Goal: Book appointment/travel/reservation

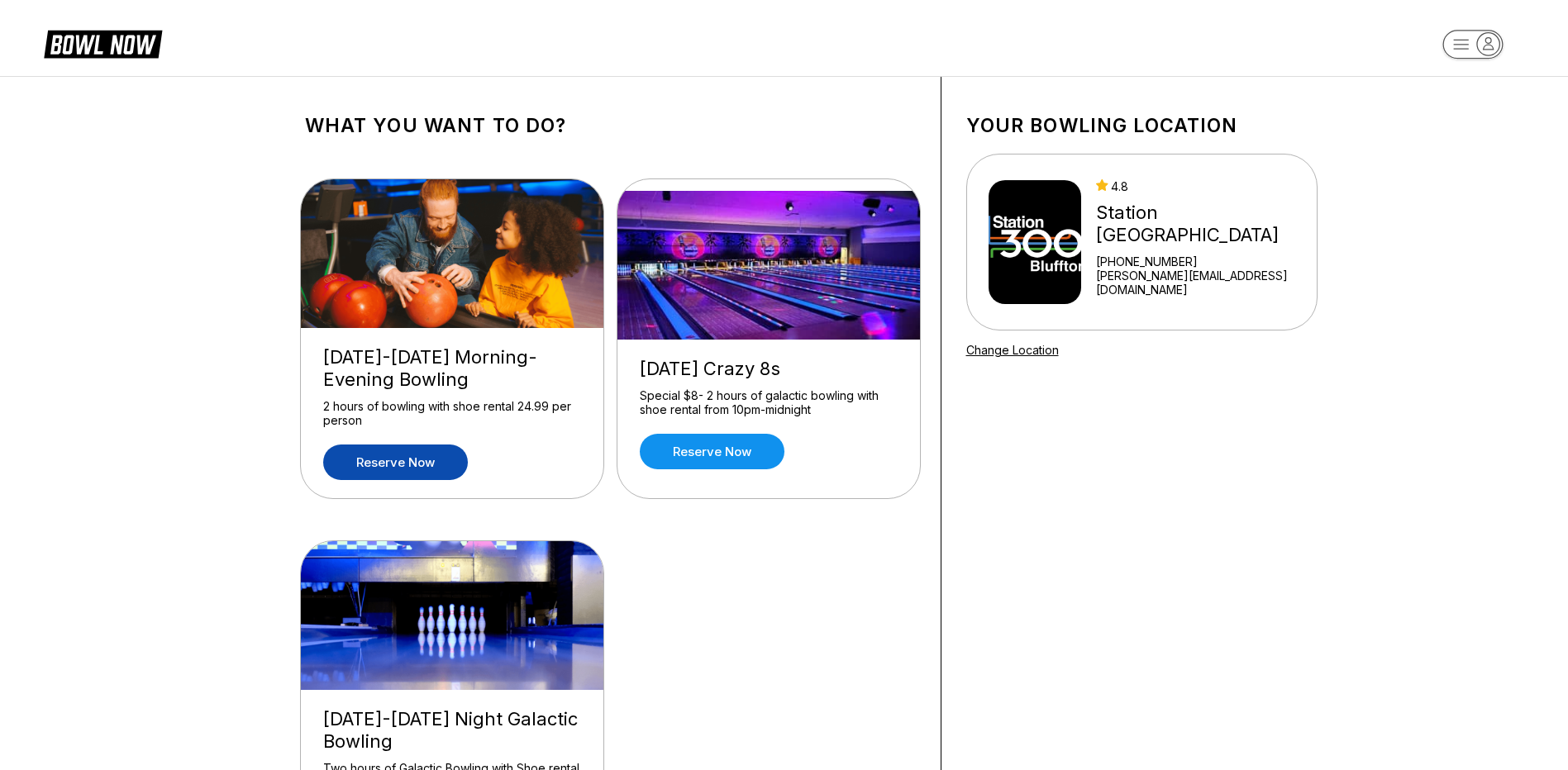
click at [392, 456] on link "Reserve now" at bounding box center [395, 462] width 144 height 36
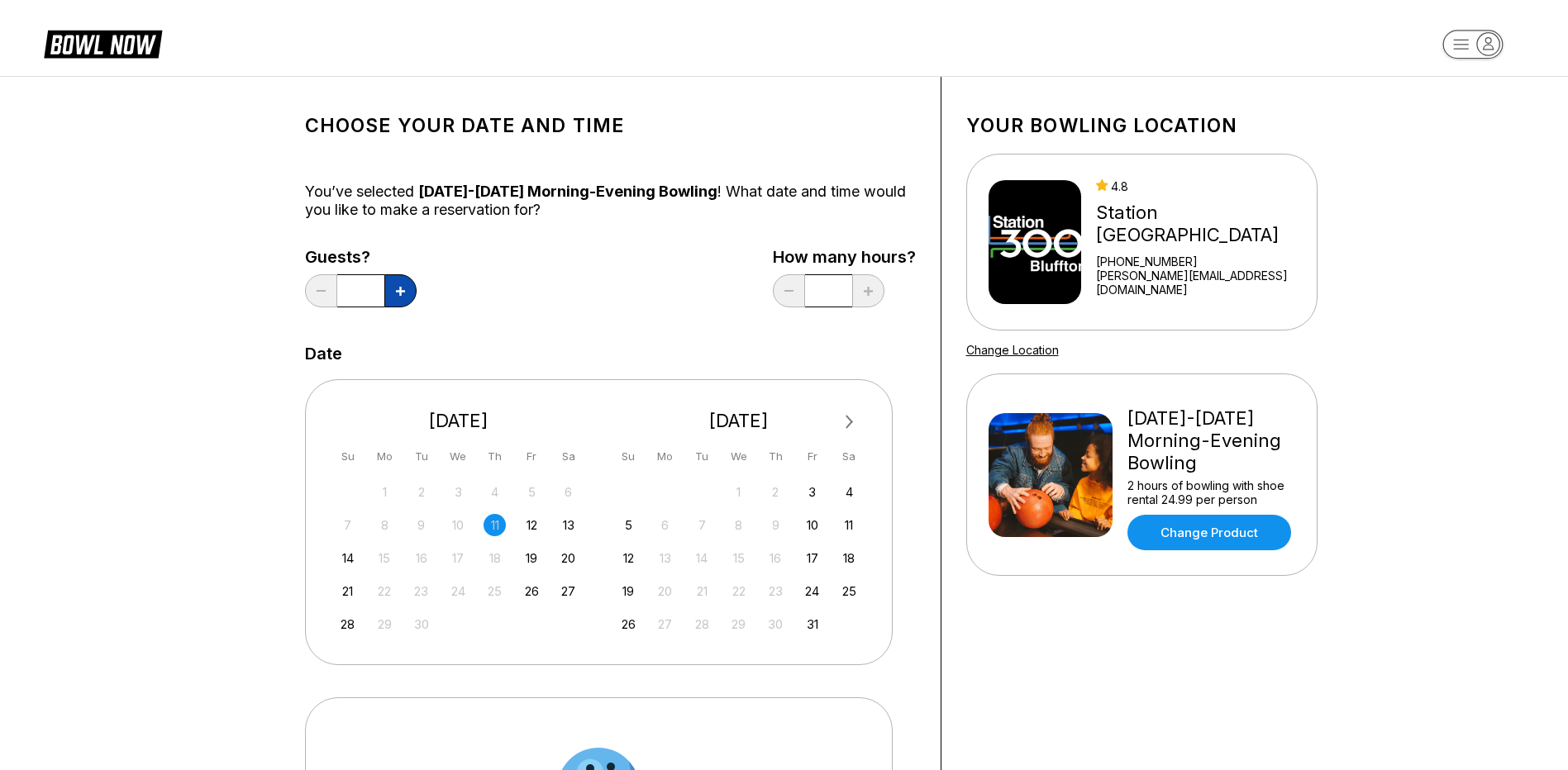
click at [399, 292] on icon at bounding box center [400, 291] width 9 height 9
type input "*"
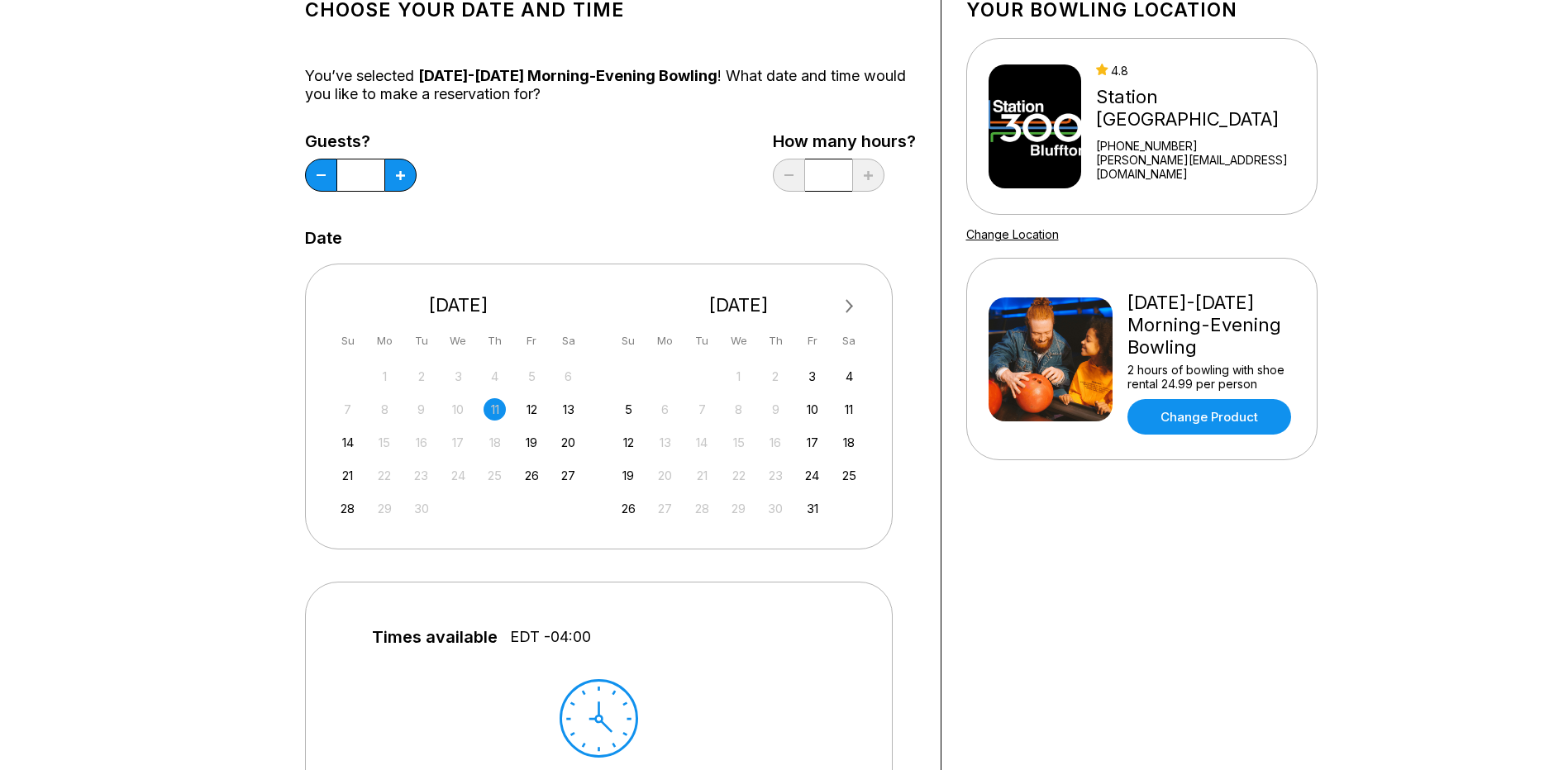
scroll to position [165, 0]
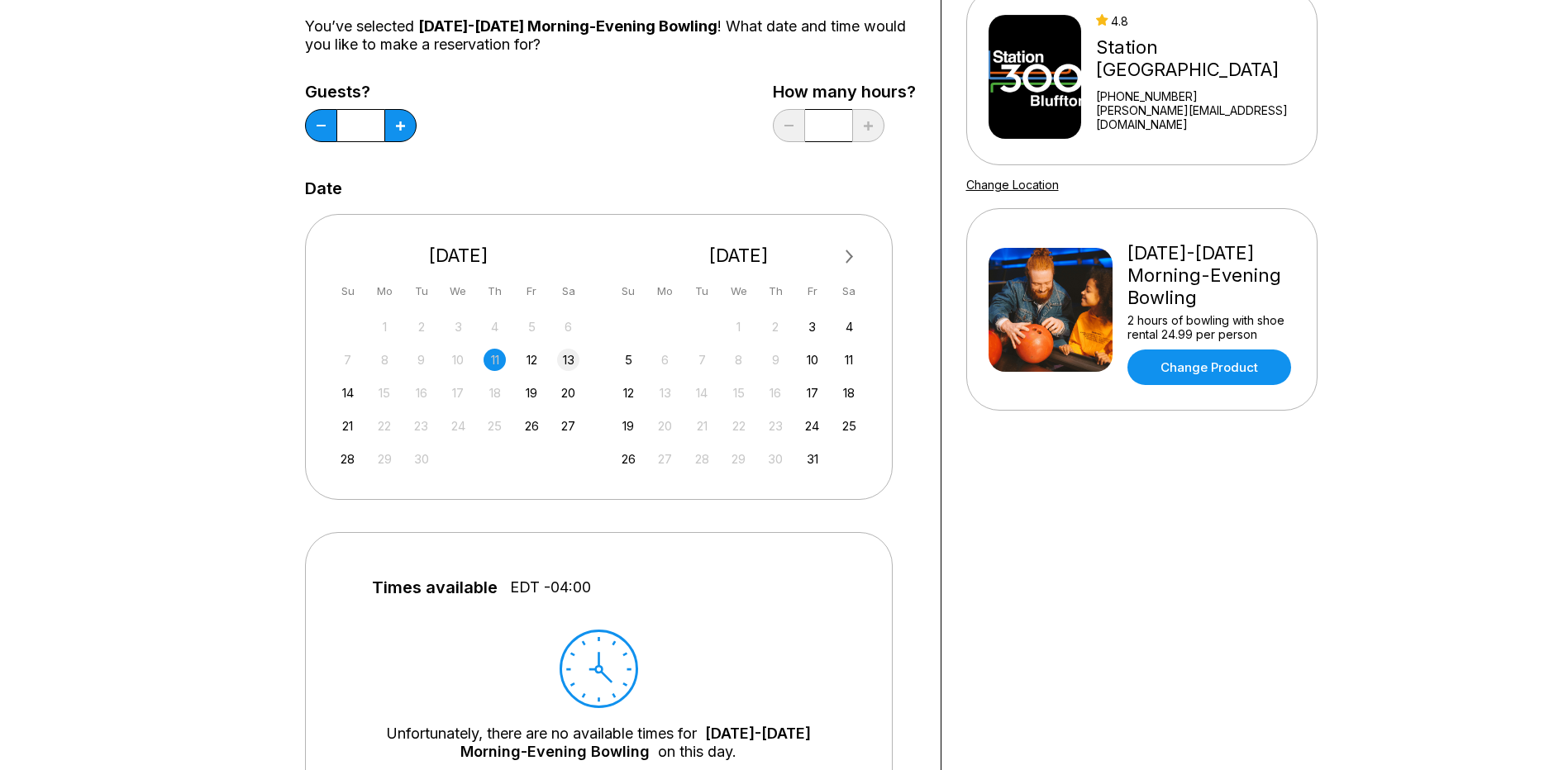
click at [562, 358] on div "13" at bounding box center [568, 360] width 23 height 23
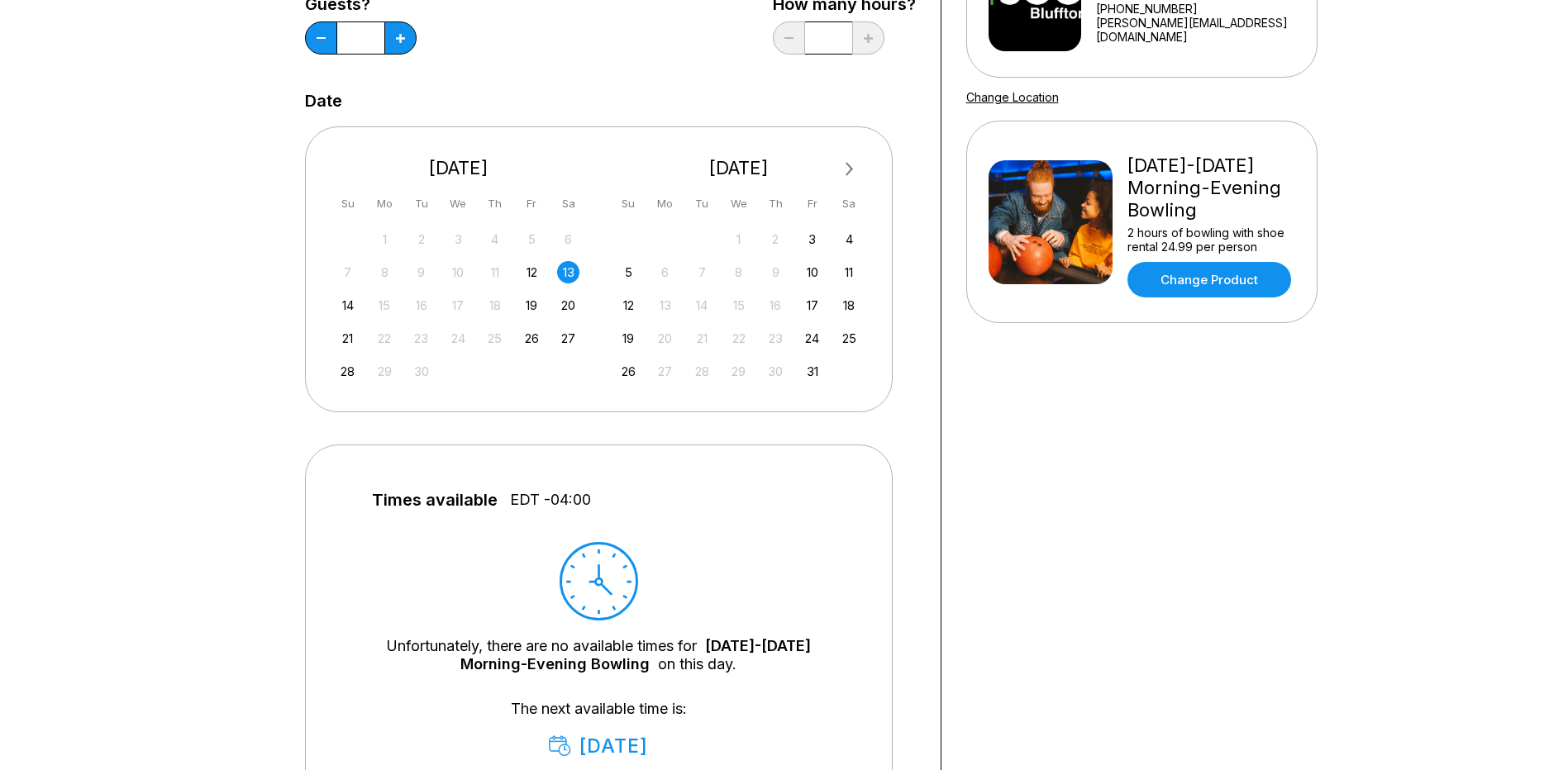
scroll to position [248, 0]
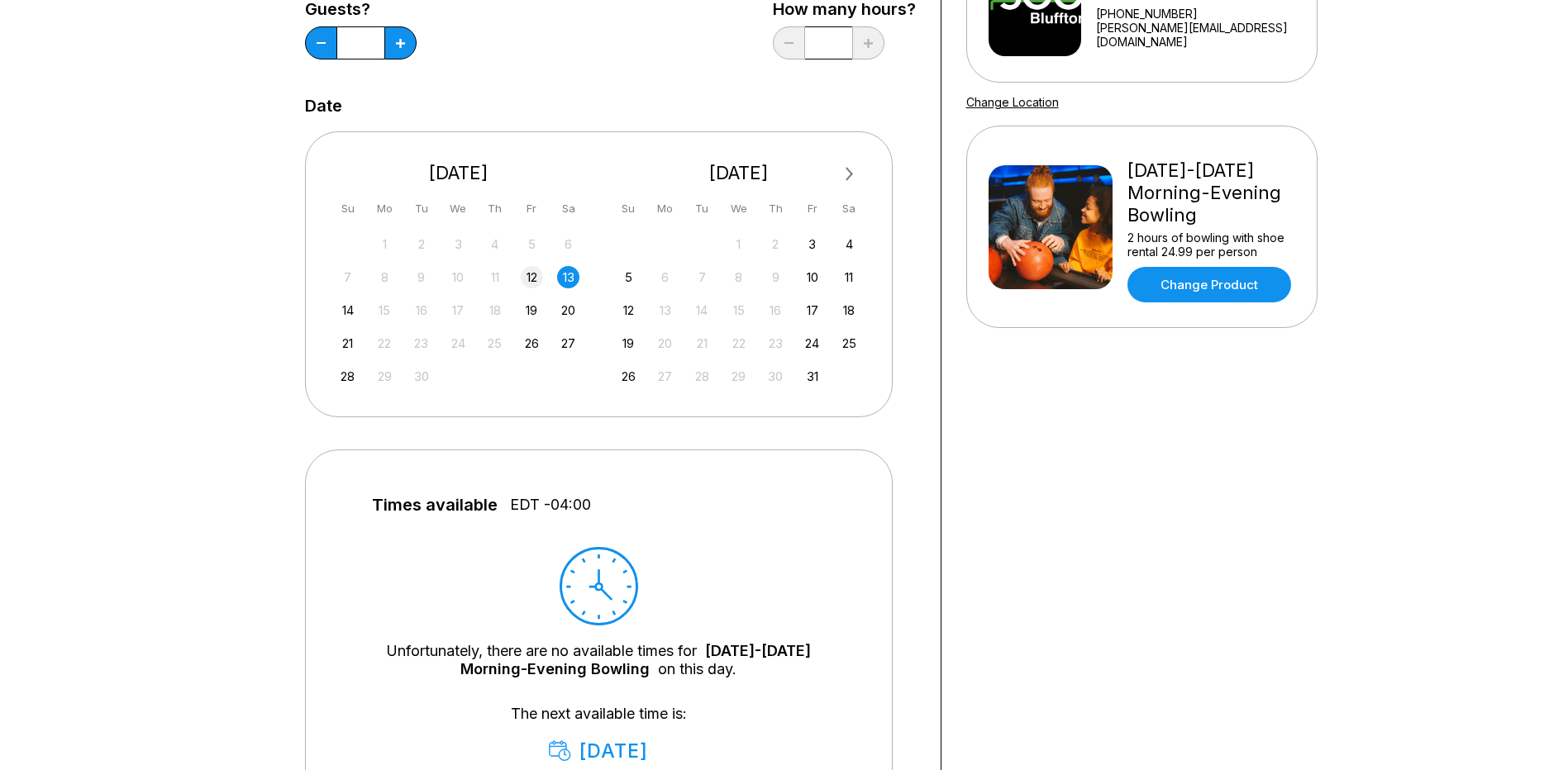
click at [531, 279] on div "12" at bounding box center [533, 278] width 23 height 23
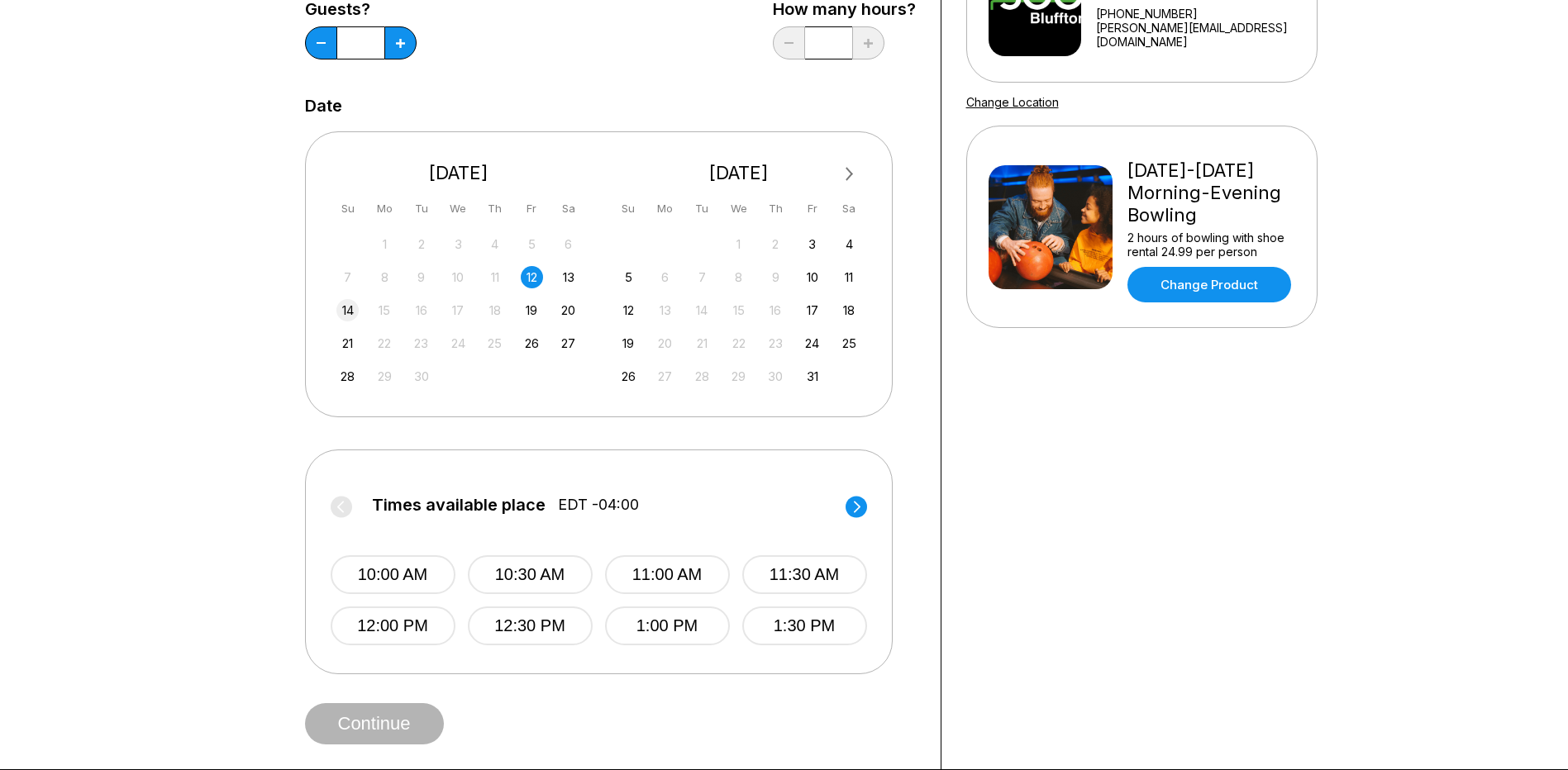
click at [355, 306] on div "14" at bounding box center [348, 311] width 23 height 23
click at [571, 337] on div "27" at bounding box center [568, 344] width 23 height 23
click at [569, 316] on div "20" at bounding box center [568, 311] width 23 height 23
click at [571, 274] on div "13" at bounding box center [568, 278] width 23 height 23
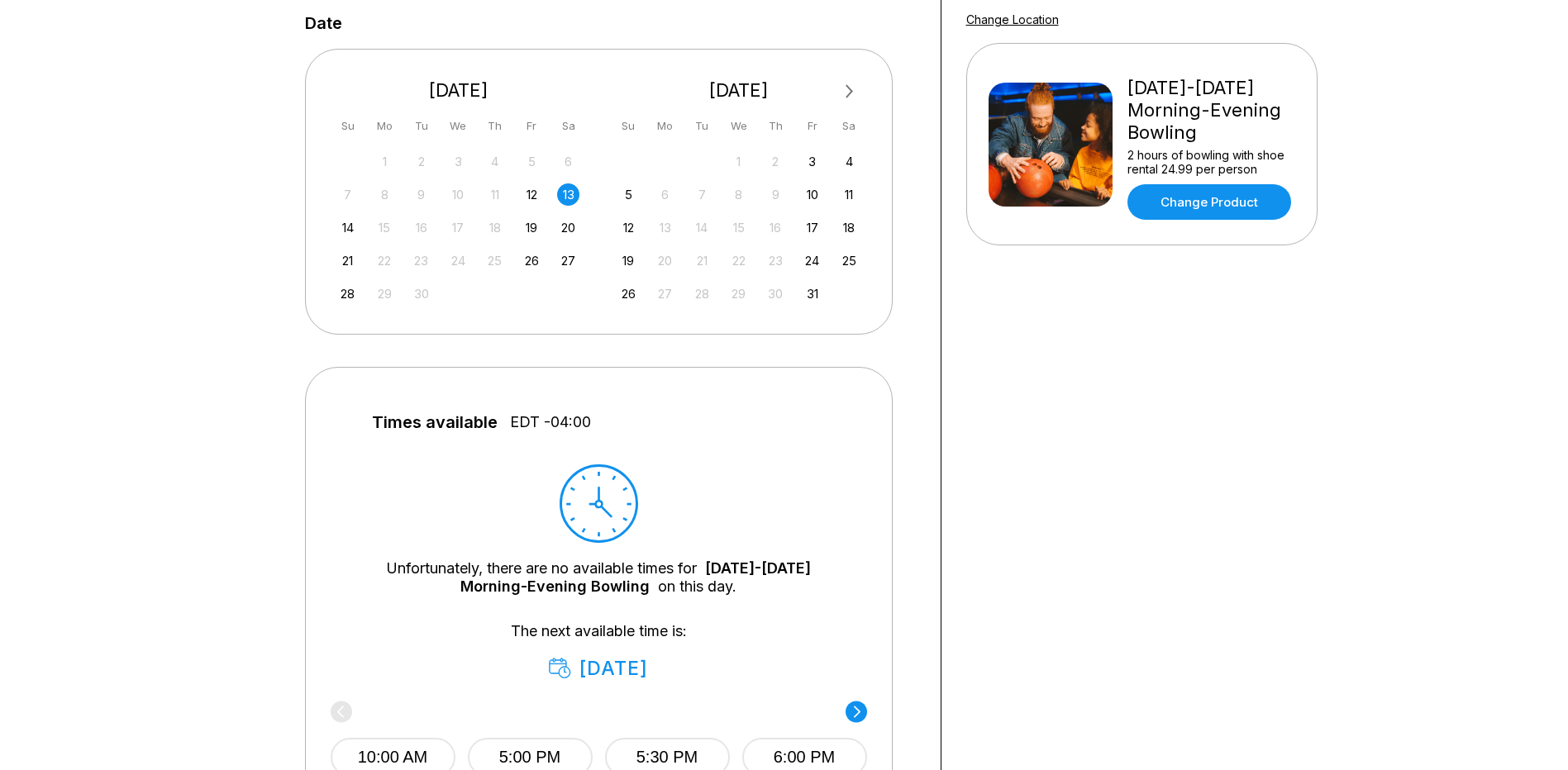
scroll to position [413, 0]
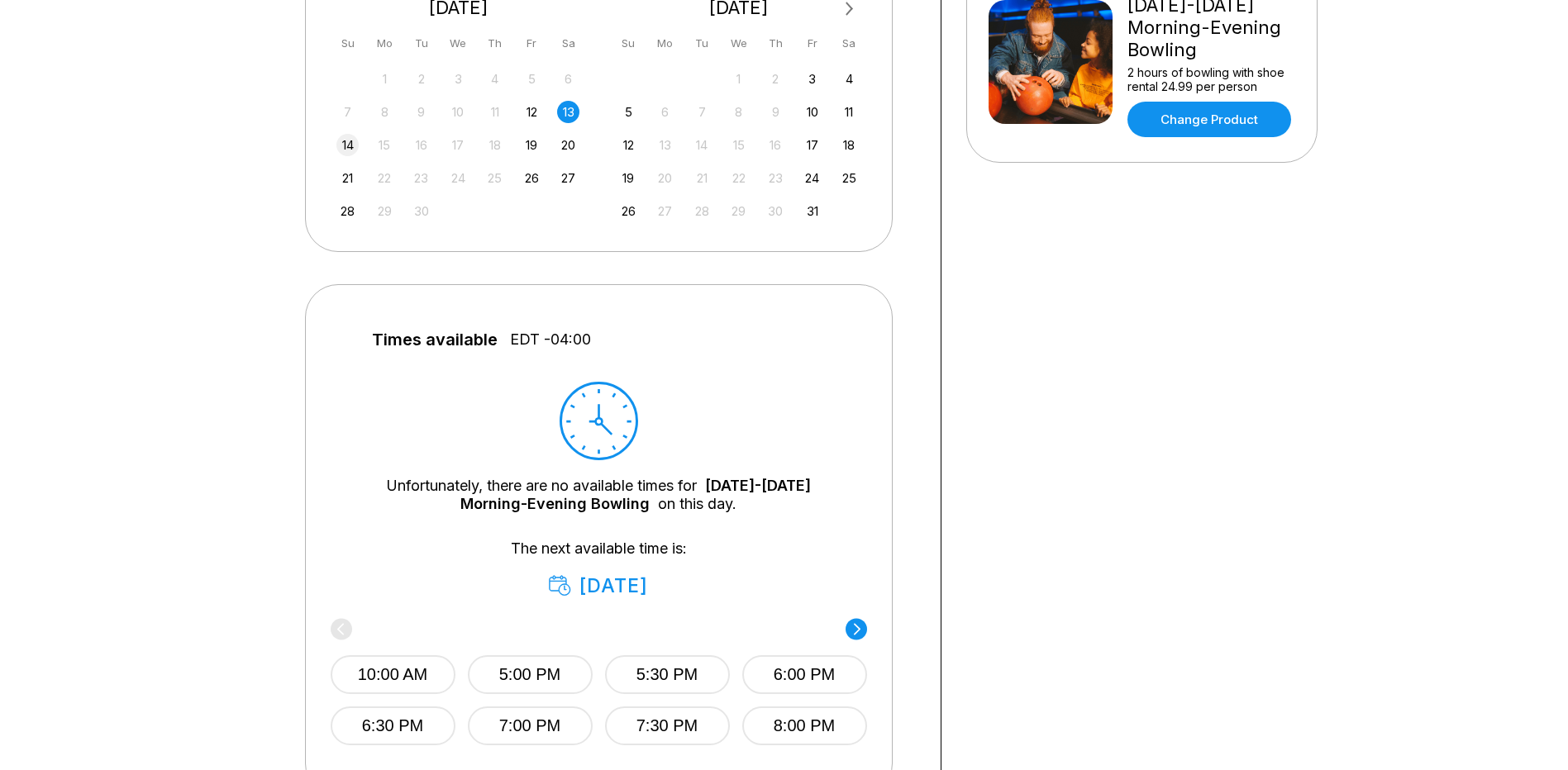
click at [347, 144] on div "14" at bounding box center [348, 145] width 23 height 23
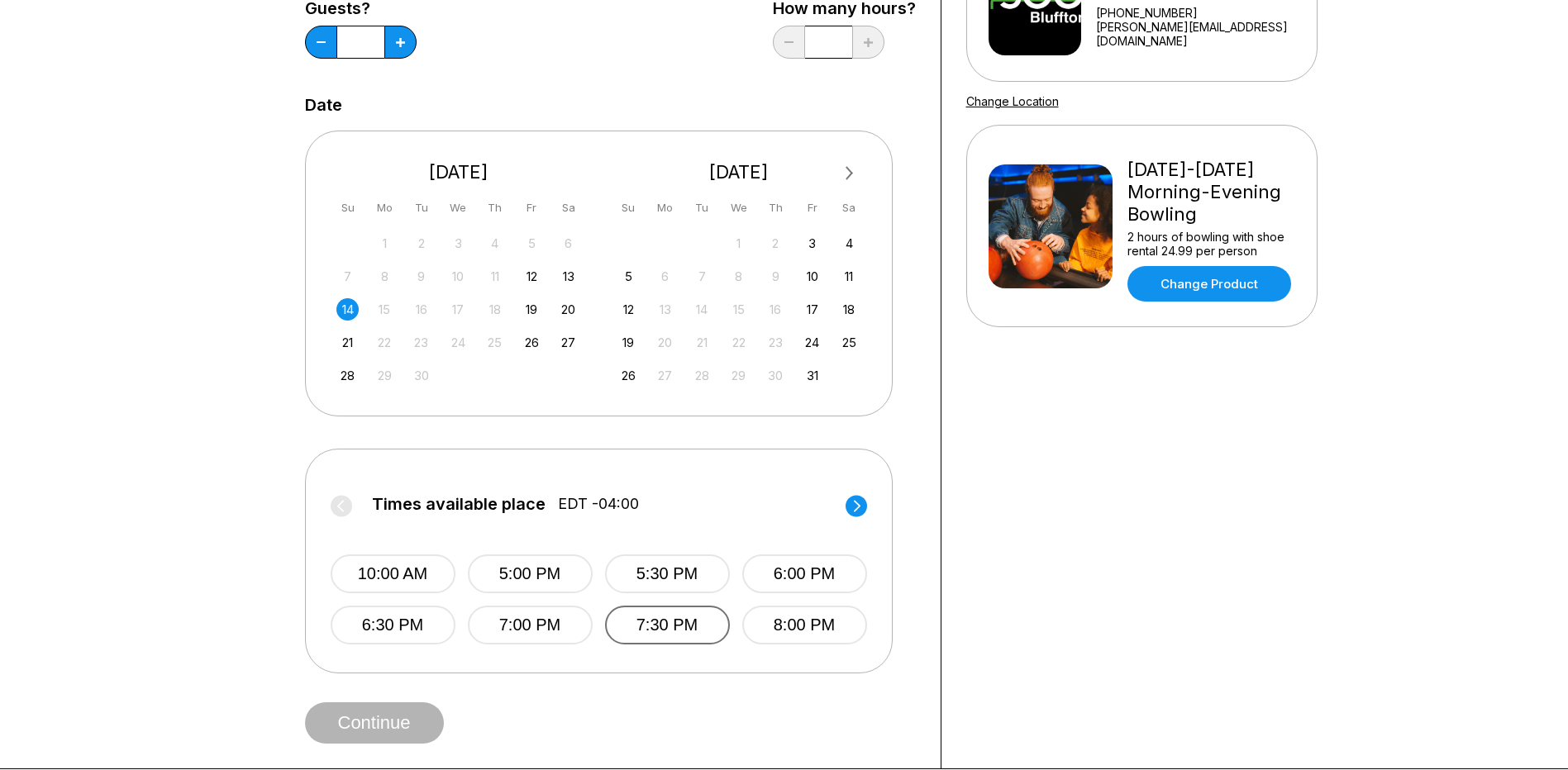
scroll to position [248, 0]
click at [345, 345] on div "21" at bounding box center [348, 344] width 23 height 23
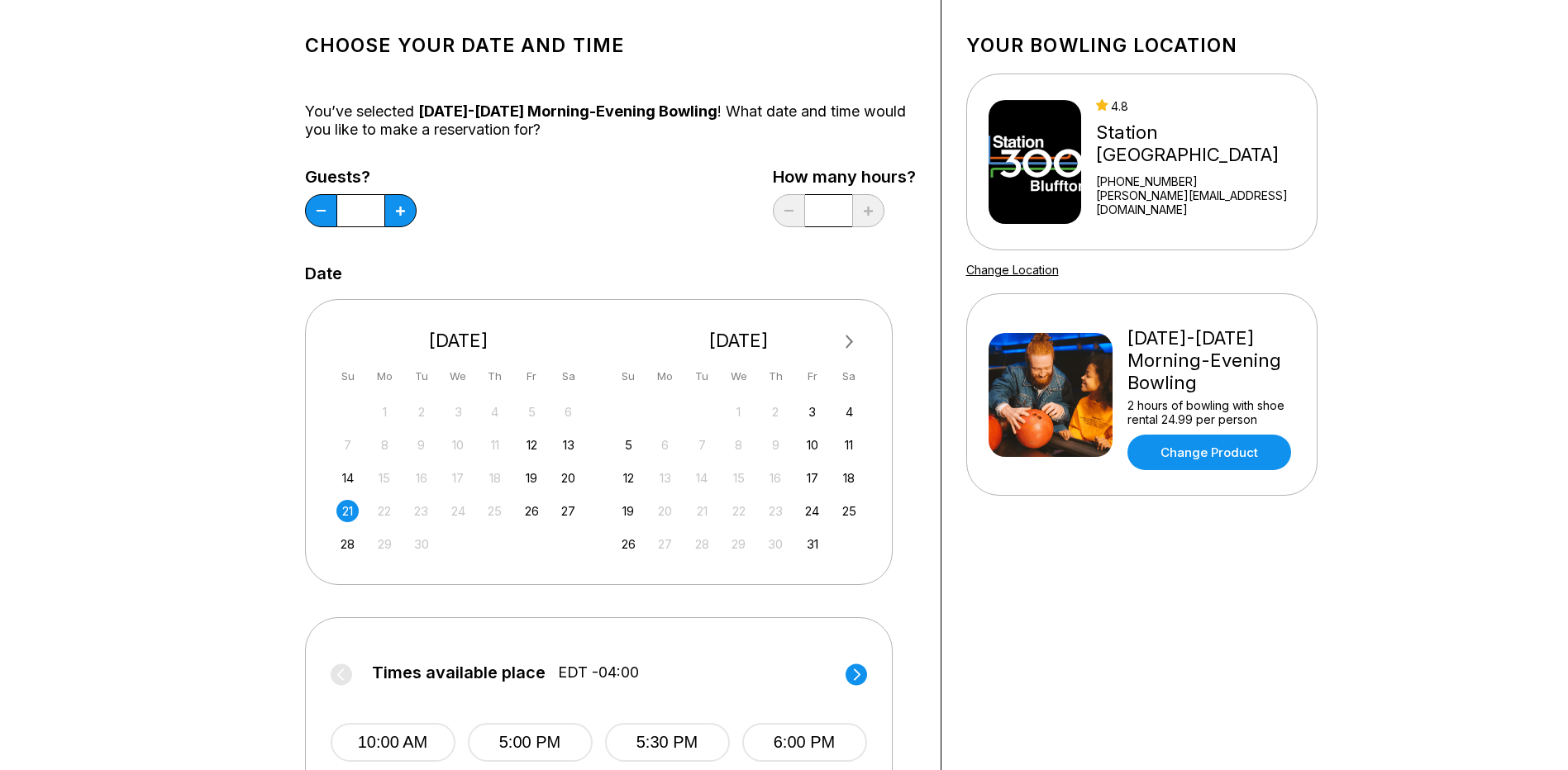
scroll to position [0, 0]
